Goal: Information Seeking & Learning: Find specific fact

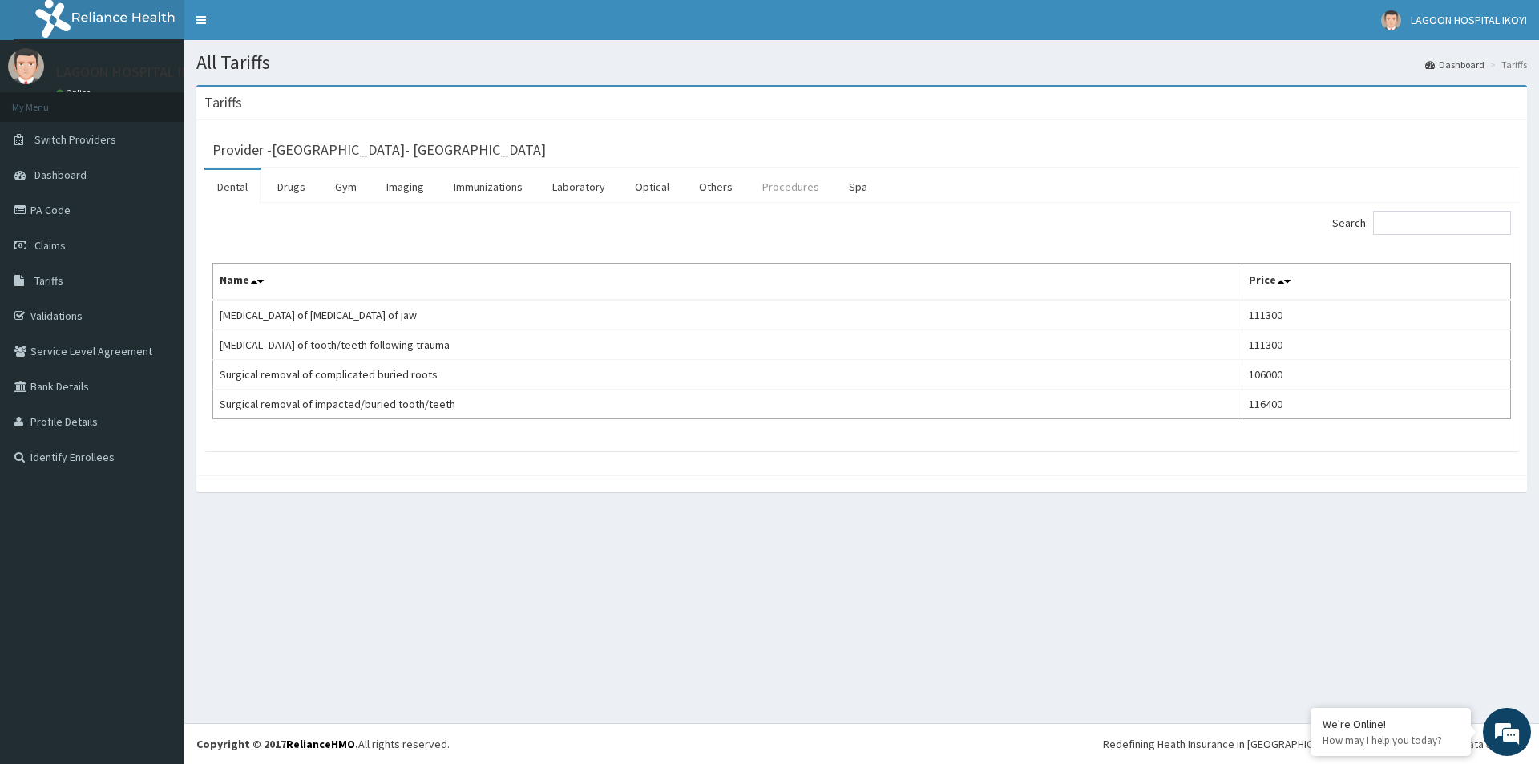
click at [761, 189] on link "Procedures" at bounding box center [790, 187] width 83 height 34
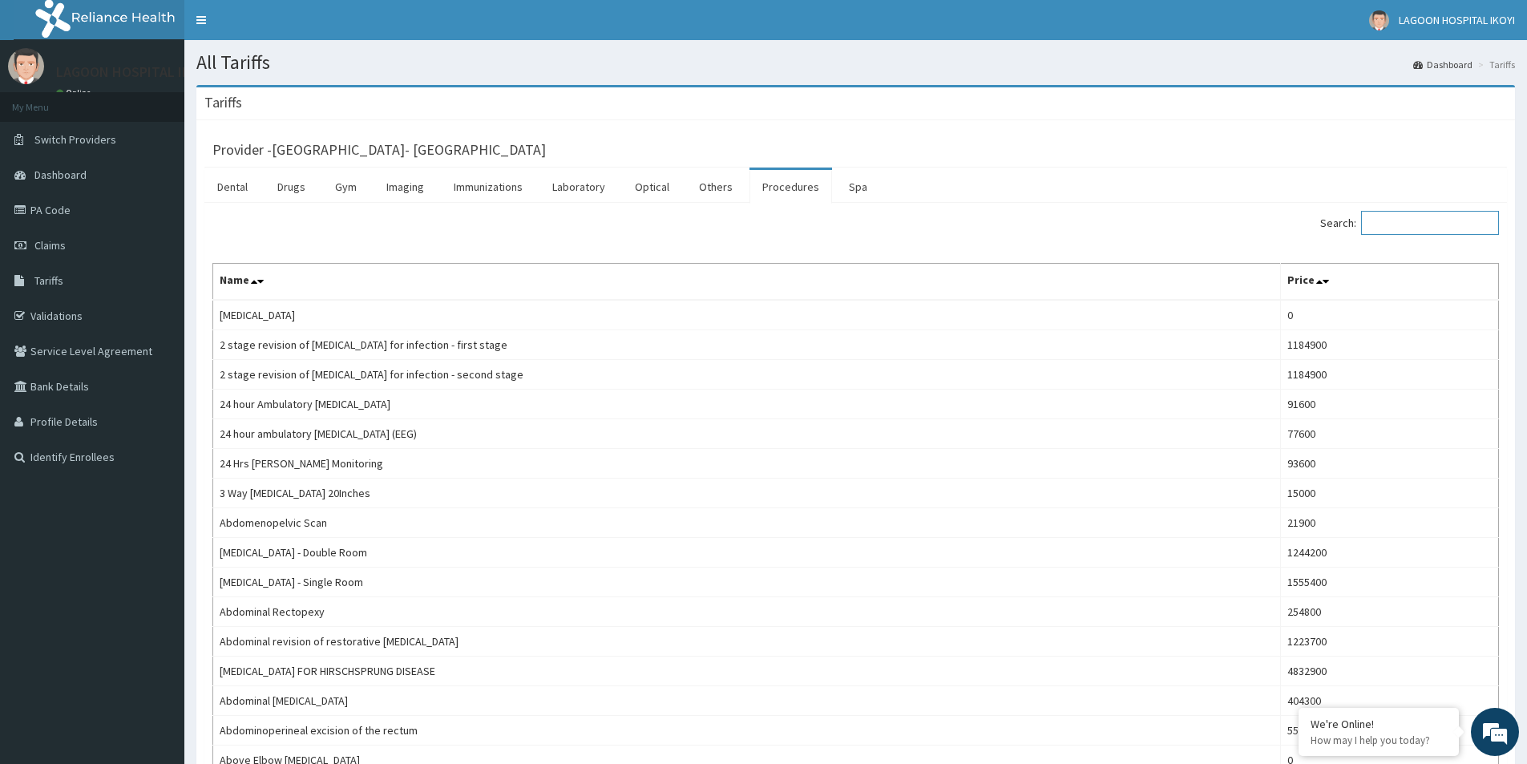
click at [1410, 221] on input "Search:" at bounding box center [1430, 223] width 138 height 24
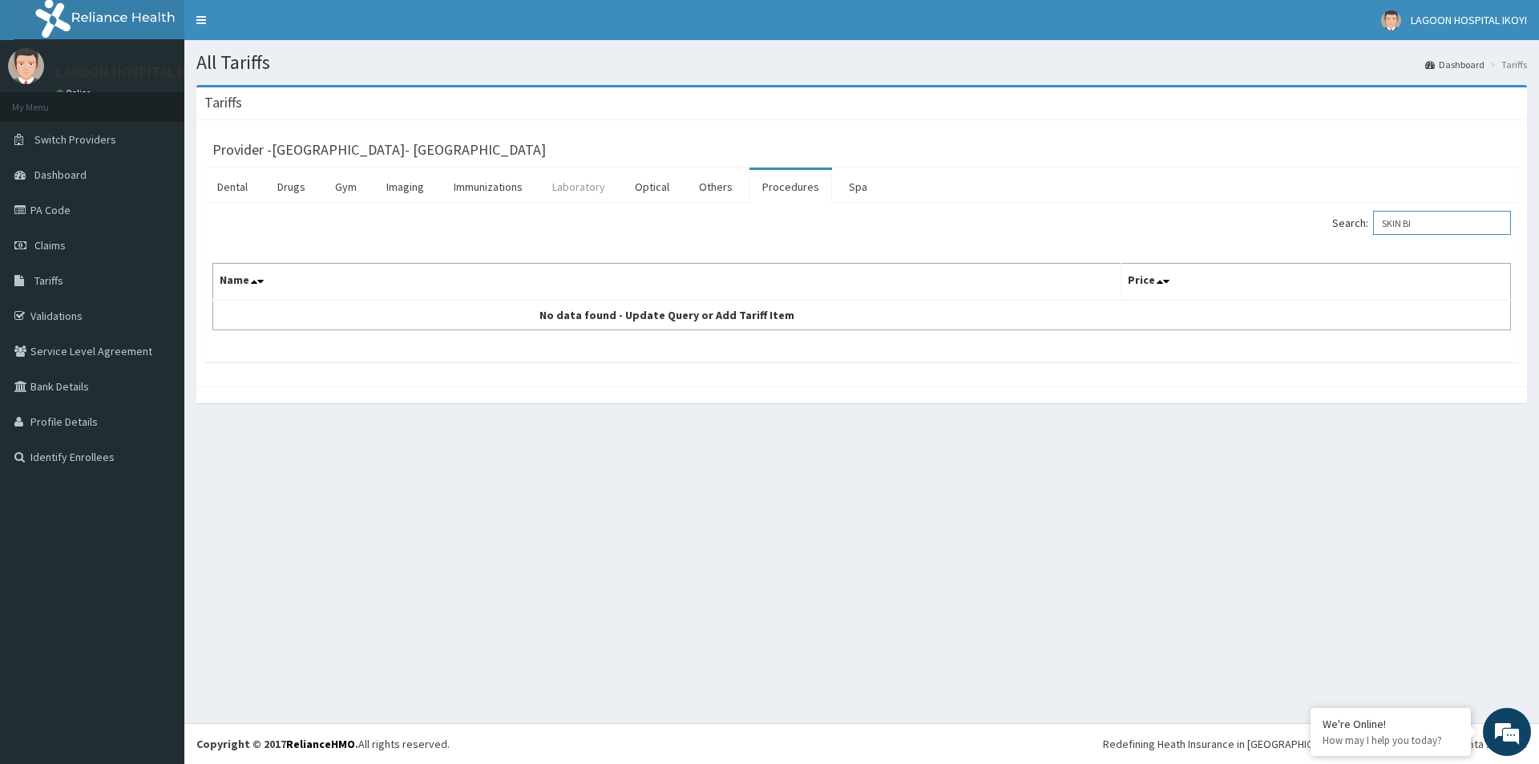
type input "SKIN BI"
click at [587, 180] on link "Laboratory" at bounding box center [578, 187] width 79 height 34
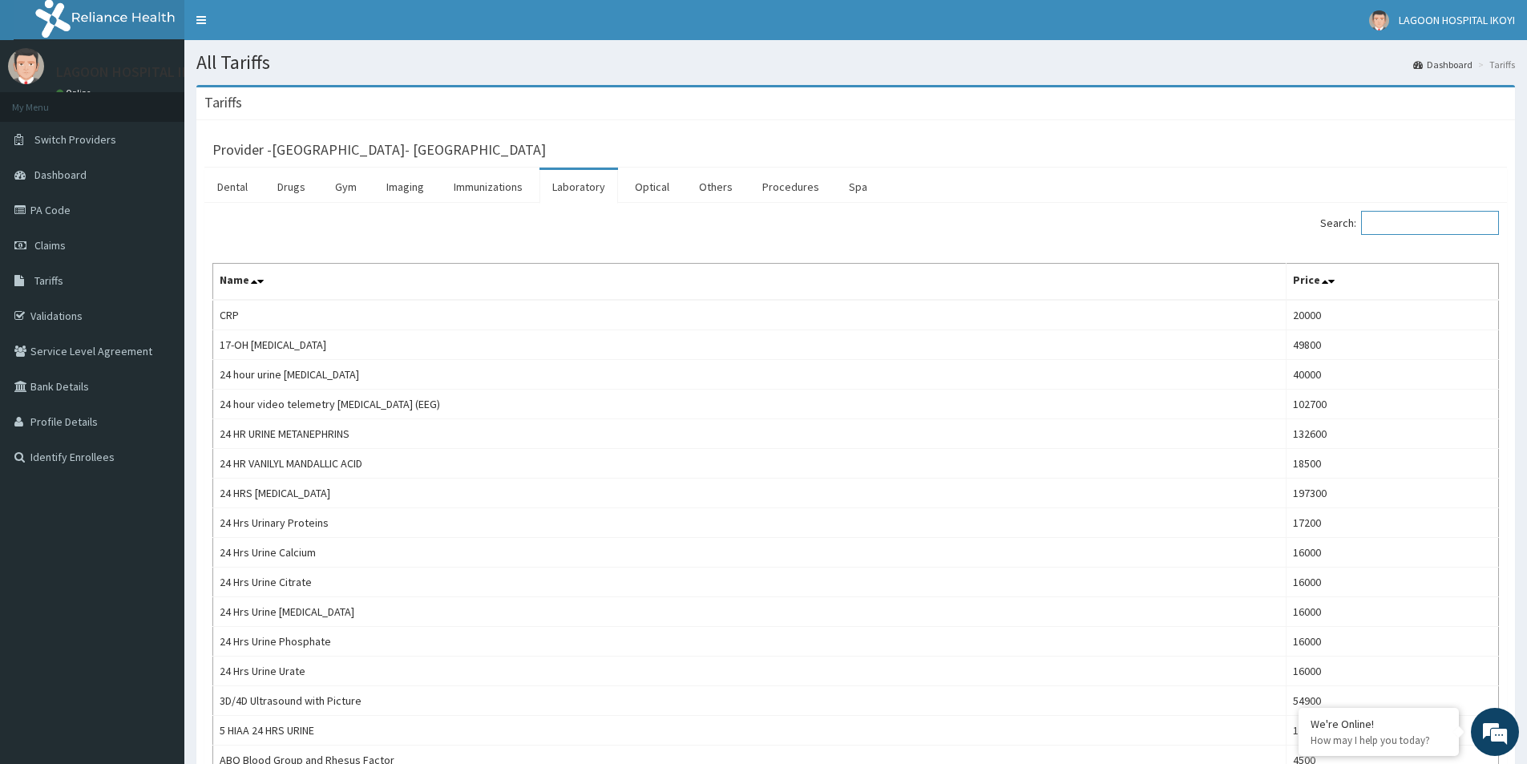
click at [1432, 219] on input "Search:" at bounding box center [1430, 223] width 138 height 24
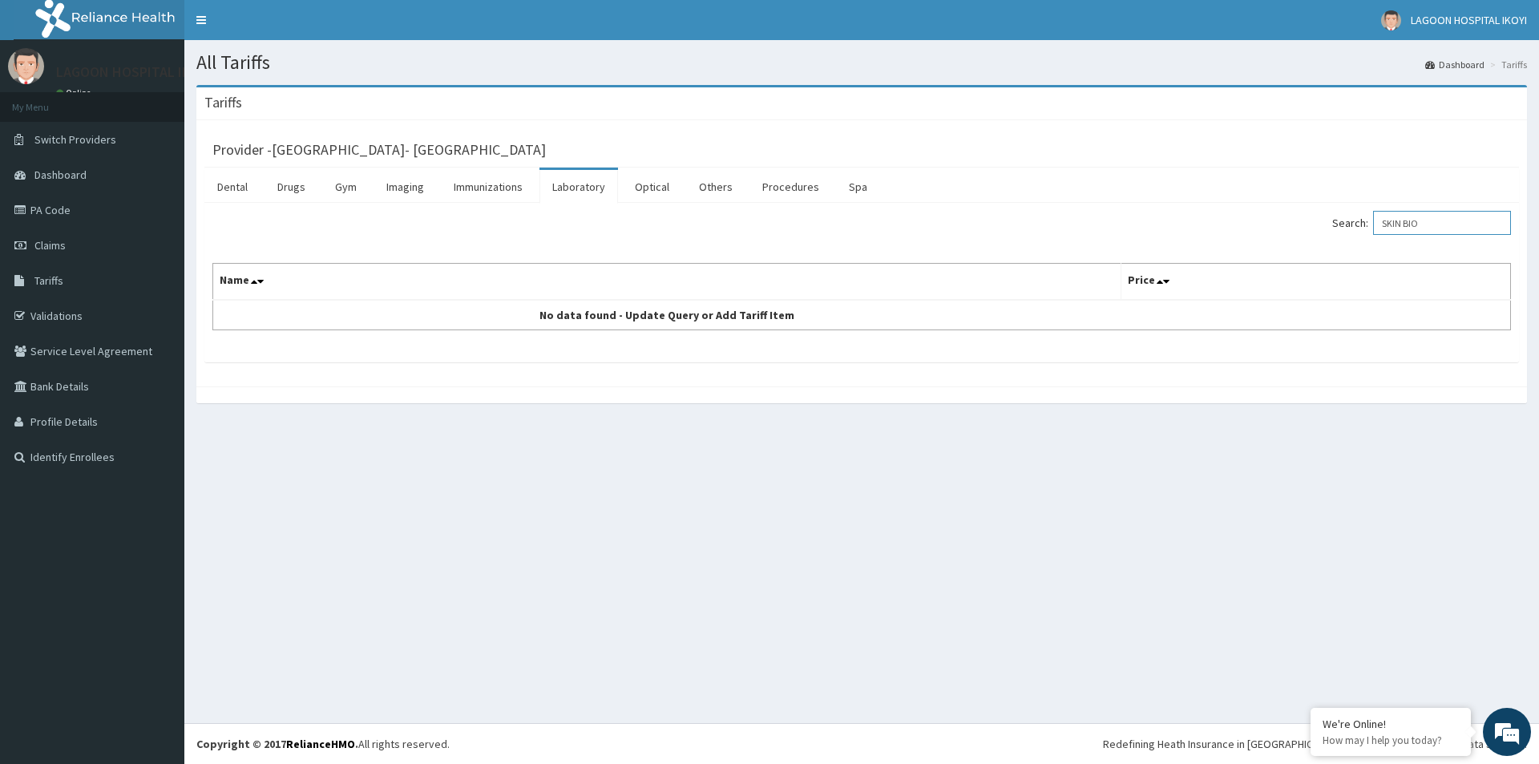
click at [1400, 233] on input "SKIN BIO" at bounding box center [1442, 223] width 138 height 24
click at [1323, 248] on div "Search: SKIN BIO Name Price No data found - Update Query or Add Tariff Item" at bounding box center [861, 270] width 1299 height 119
drag, startPoint x: 1432, startPoint y: 224, endPoint x: 1392, endPoint y: 239, distance: 43.4
click at [1392, 239] on div "Search: SKIN BIO" at bounding box center [1192, 225] width 637 height 28
type input "BIOPS"
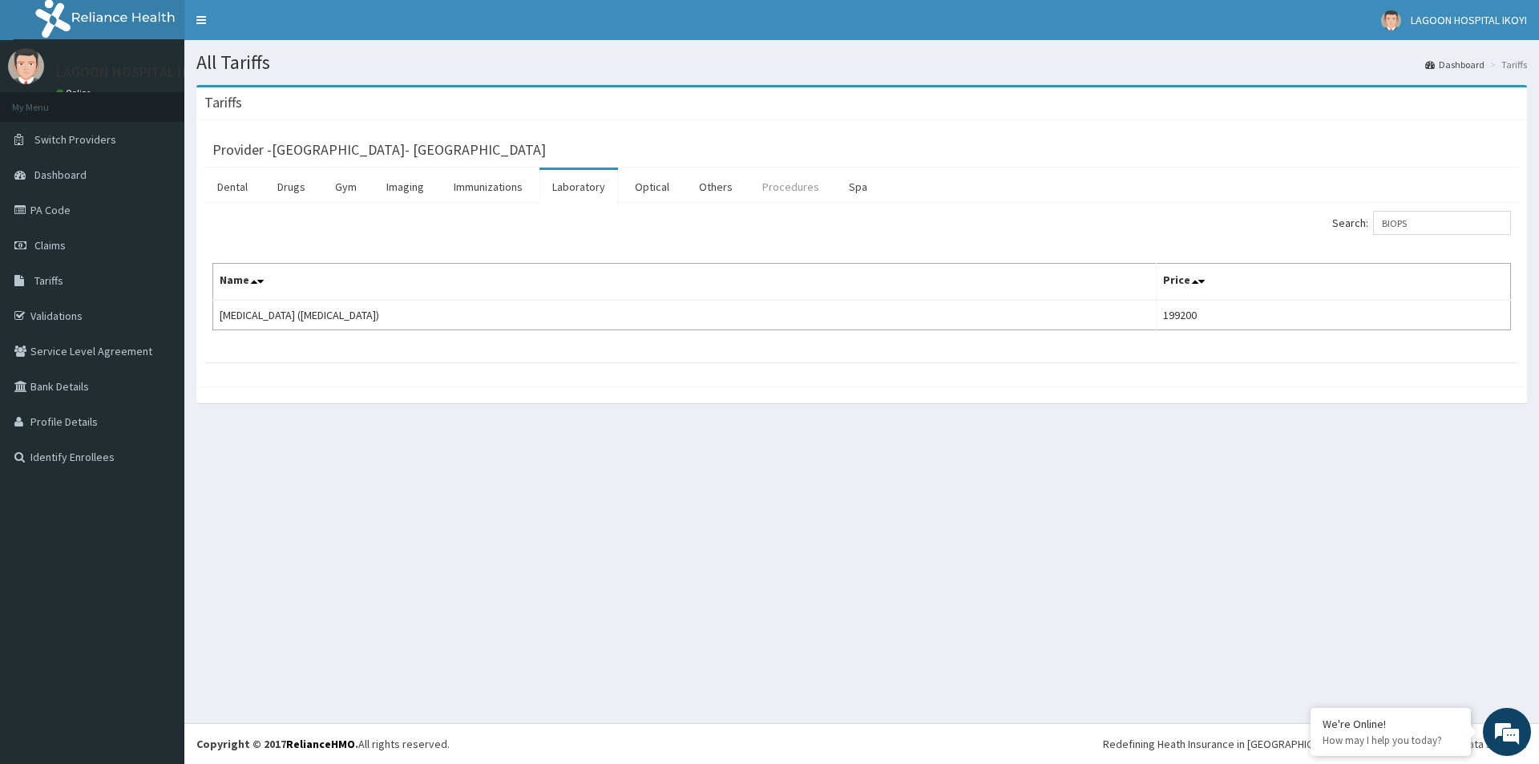
click at [798, 180] on link "Procedures" at bounding box center [790, 187] width 83 height 34
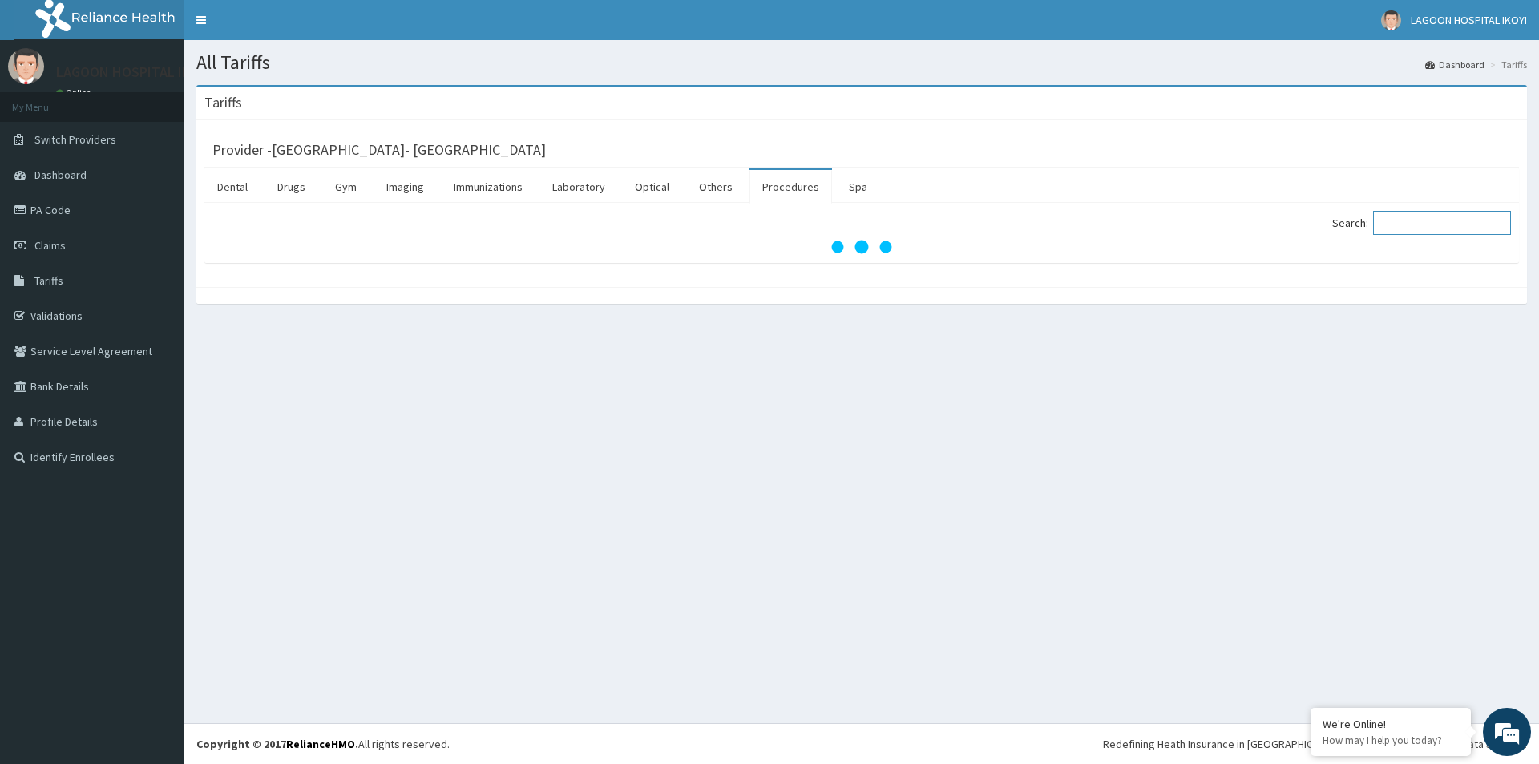
click at [1410, 216] on input "Search:" at bounding box center [1442, 223] width 138 height 24
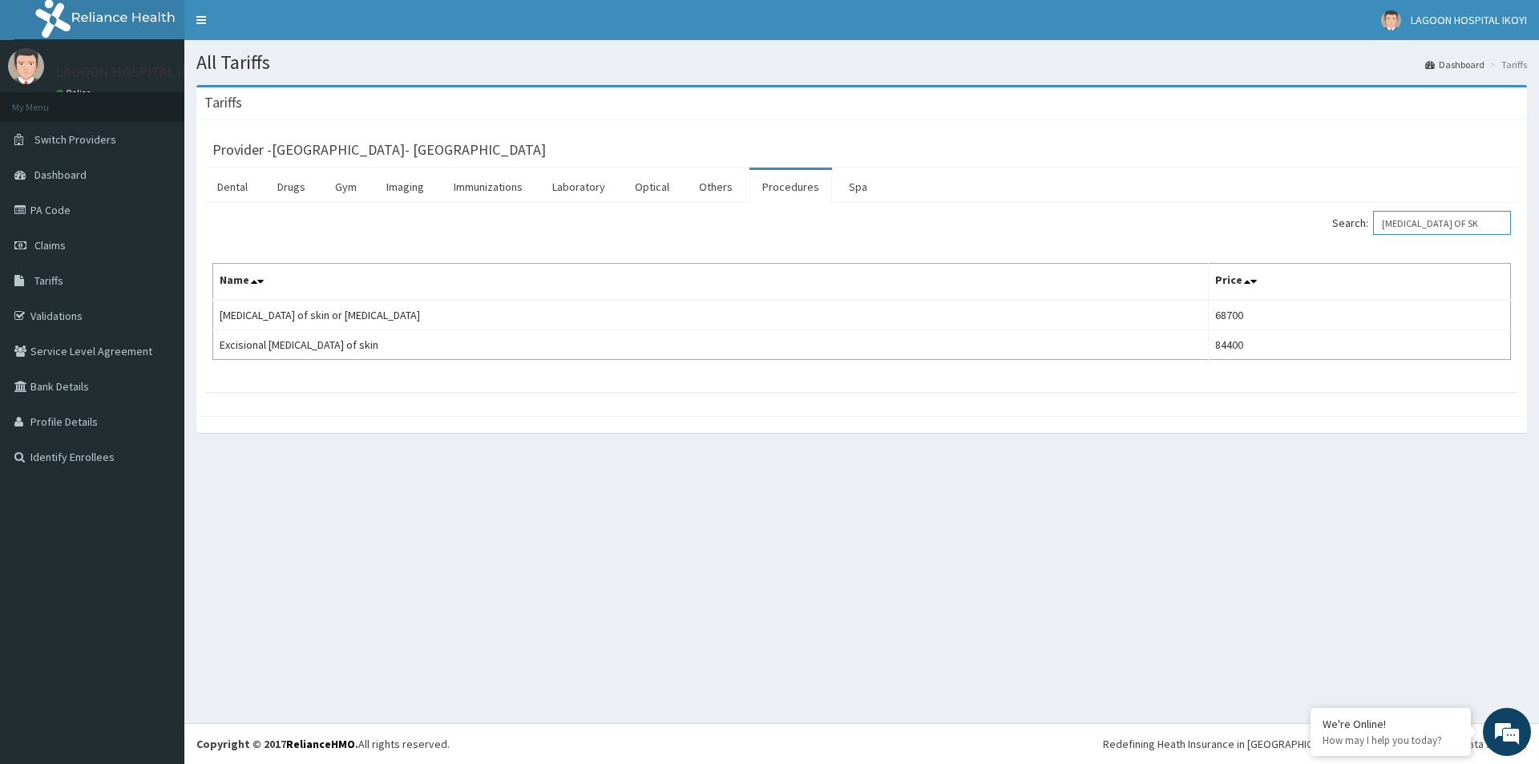
type input "[MEDICAL_DATA] OF SK"
click at [67, 211] on link "PA Code" at bounding box center [92, 209] width 184 height 35
